Goal: Transaction & Acquisition: Purchase product/service

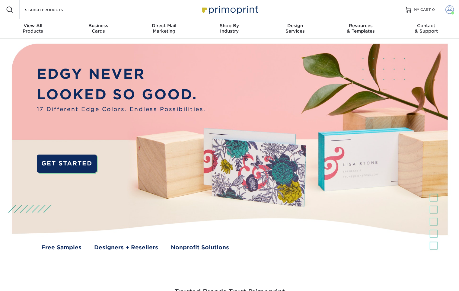
click at [446, 10] on span at bounding box center [449, 9] width 8 height 8
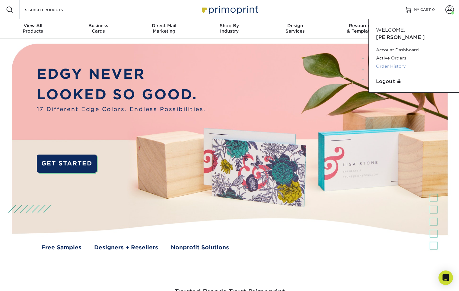
click at [397, 62] on link "Order History" at bounding box center [414, 66] width 76 height 8
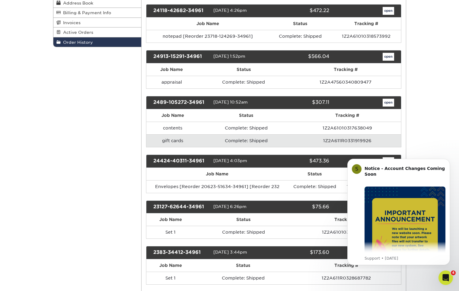
scroll to position [101, 0]
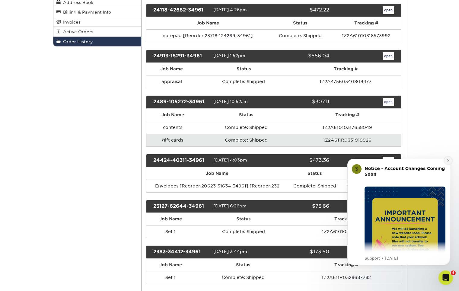
drag, startPoint x: 448, startPoint y: 159, endPoint x: 789, endPoint y: 312, distance: 373.9
click at [448, 159] on icon "Dismiss notification" at bounding box center [447, 160] width 3 height 3
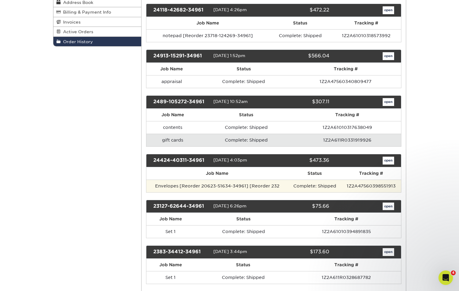
click at [328, 186] on td "Complete: Shipped" at bounding box center [314, 185] width 53 height 13
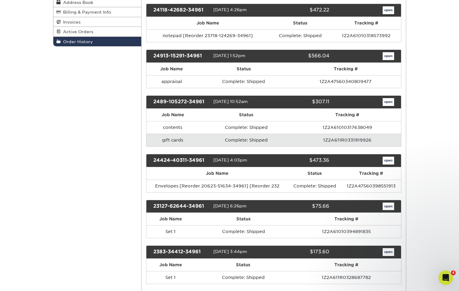
click at [386, 161] on link "open" at bounding box center [387, 161] width 11 height 8
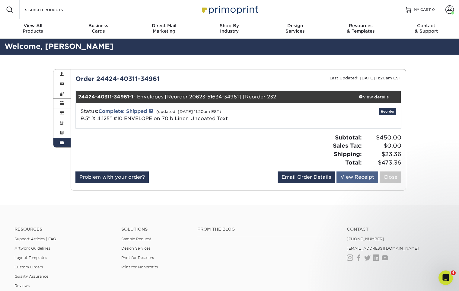
click at [357, 174] on link "View Receipt" at bounding box center [357, 176] width 42 height 11
click at [390, 109] on link "Reorder" at bounding box center [387, 112] width 17 height 8
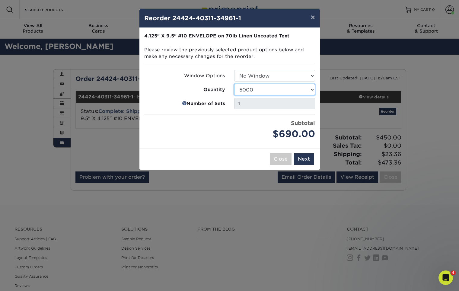
select select "02d8d163-ee8f-41cc-acce-9863ad0deb38"
click at [315, 16] on button "×" at bounding box center [313, 17] width 14 height 17
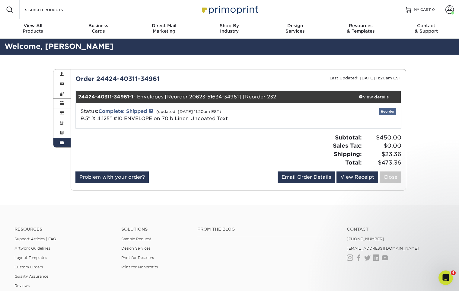
click at [389, 112] on link "Reorder" at bounding box center [387, 112] width 17 height 8
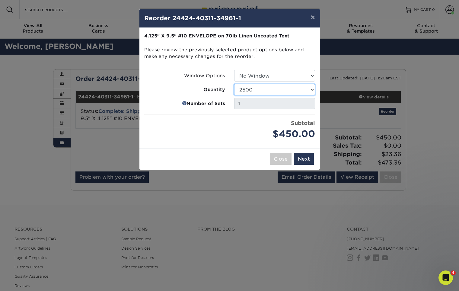
select select "e824bf9f-d22d-4070-926d-42c6dd5ef515"
click at [302, 156] on button "Next" at bounding box center [304, 158] width 20 height 11
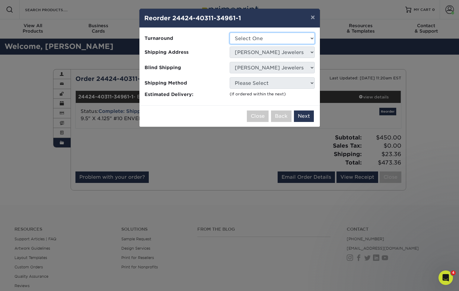
select select "769b1c74-d140-461f-b8cd-6acb8560d25d"
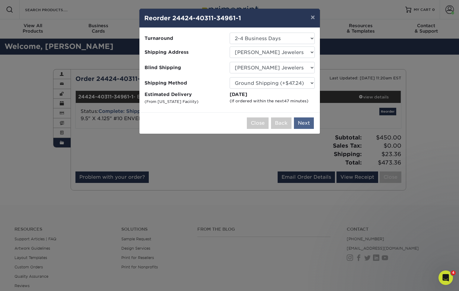
click at [305, 123] on button "Next" at bounding box center [304, 122] width 20 height 11
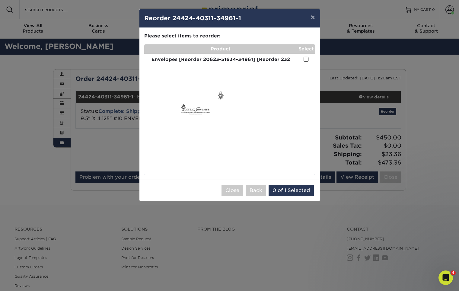
click at [306, 59] on span at bounding box center [305, 59] width 5 height 6
click at [0, 0] on input "checkbox" at bounding box center [0, 0] width 0 height 0
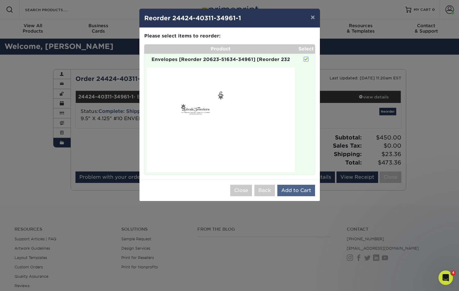
click at [288, 188] on button "Add to Cart" at bounding box center [296, 190] width 38 height 11
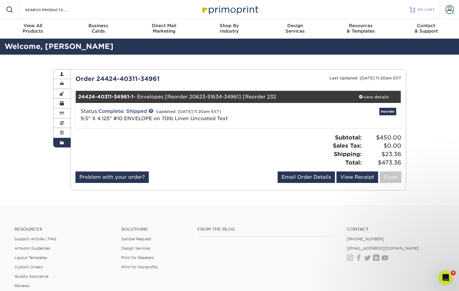
click at [431, 9] on span "MY CART" at bounding box center [425, 9] width 17 height 5
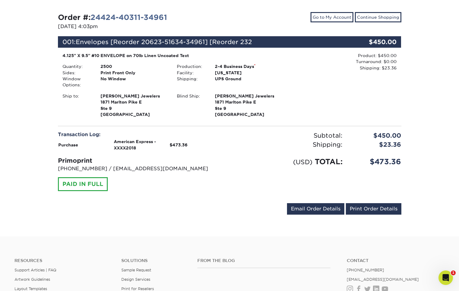
scroll to position [67, 0]
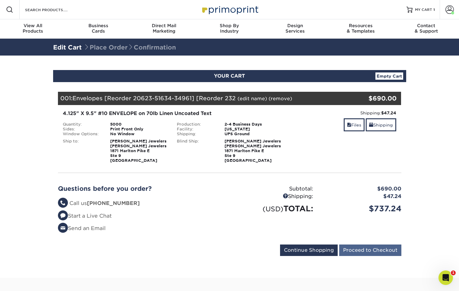
click at [384, 251] on input "Proceed to Checkout" at bounding box center [370, 249] width 62 height 11
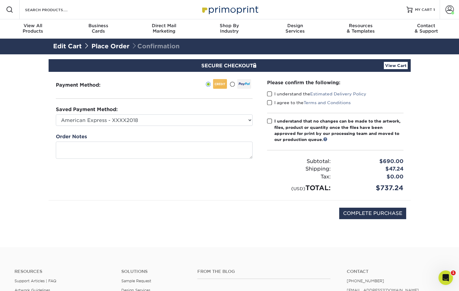
click at [269, 94] on span at bounding box center [269, 94] width 5 height 6
click at [0, 0] on input "I understand the Estimated Delivery Policy" at bounding box center [0, 0] width 0 height 0
click at [269, 101] on span at bounding box center [269, 103] width 5 height 6
click at [0, 0] on input "I agree to the Terms and Conditions" at bounding box center [0, 0] width 0 height 0
click at [269, 119] on span at bounding box center [269, 121] width 5 height 6
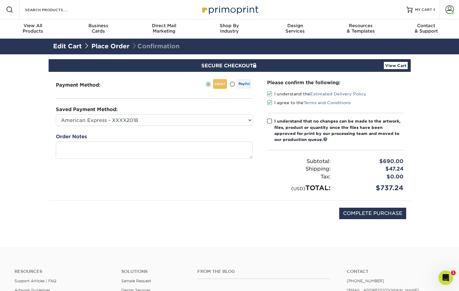
click at [0, 0] on input "I understand that no changes can be made to the artwork, files, product or quan…" at bounding box center [0, 0] width 0 height 0
click at [387, 211] on input "COMPLETE PURCHASE" at bounding box center [372, 213] width 67 height 11
type input "PROCESSING, PLEASE WAIT..."
